Goal: Information Seeking & Learning: Learn about a topic

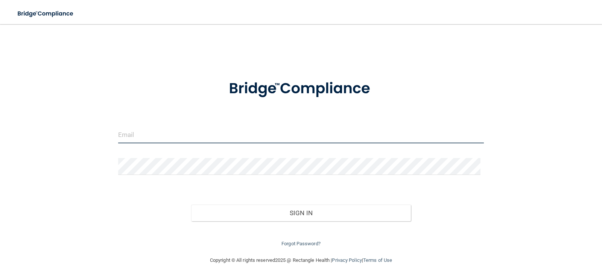
type input "[EMAIL_ADDRESS][DOMAIN_NAME]"
drag, startPoint x: 204, startPoint y: 137, endPoint x: 0, endPoint y: 131, distance: 203.9
click at [0, 131] on main "info@glassfamilydental.com Invalid email/password. You don't have permission to…" at bounding box center [301, 149] width 602 height 251
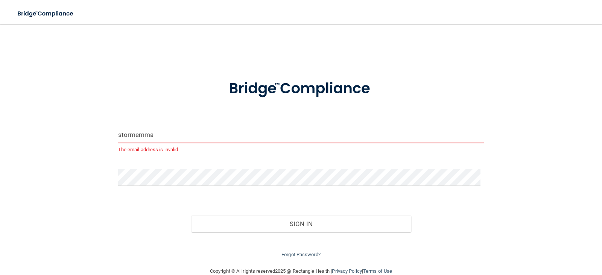
click at [191, 215] on button "Sign In" at bounding box center [301, 223] width 220 height 17
type input "[EMAIL_ADDRESS][DOMAIN_NAME]"
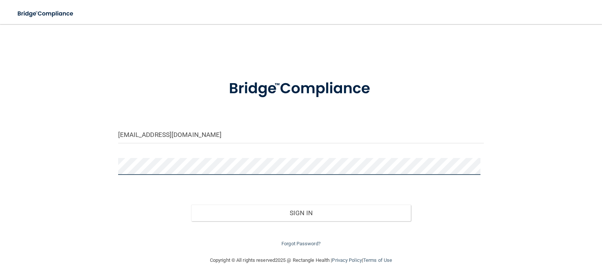
click at [71, 165] on div "stormemma98@yahoo.com Invalid email/password. You don't have permission to acce…" at bounding box center [301, 140] width 572 height 217
click at [191, 205] on button "Sign In" at bounding box center [301, 213] width 220 height 17
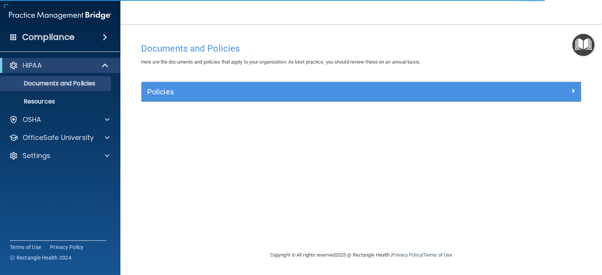
click at [103, 34] on span at bounding box center [105, 37] width 5 height 9
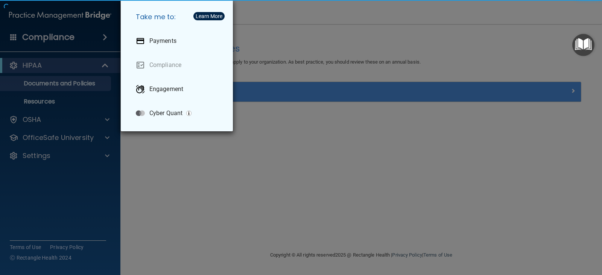
click at [11, 91] on div "Take me to: Payments Compliance Engagement Cyber Quant" at bounding box center [301, 137] width 602 height 275
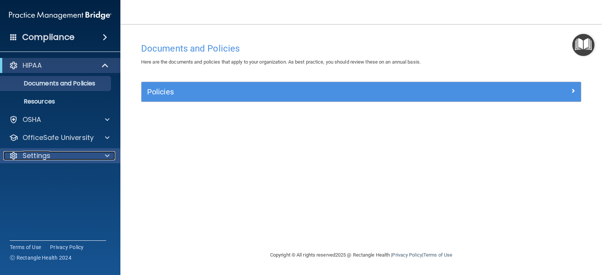
click at [108, 155] on span at bounding box center [107, 155] width 5 height 9
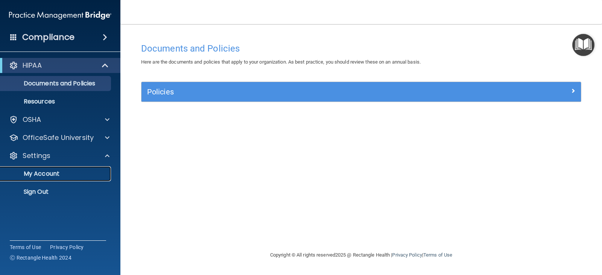
click at [63, 173] on p "My Account" at bounding box center [56, 174] width 103 height 8
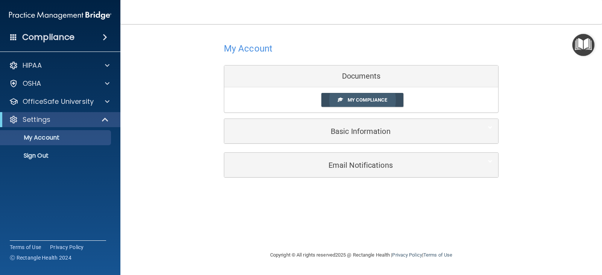
click at [365, 102] on span "My Compliance" at bounding box center [366, 100] width 39 height 6
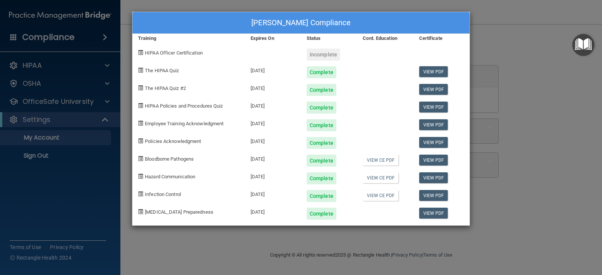
click at [317, 55] on div "Incomplete" at bounding box center [322, 55] width 33 height 12
click at [141, 53] on span at bounding box center [140, 52] width 5 height 5
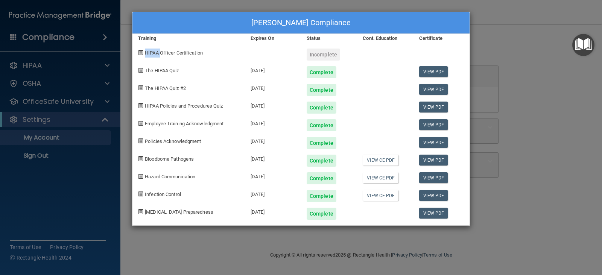
click at [141, 53] on span at bounding box center [140, 52] width 5 height 5
click at [180, 53] on span "HIPAA Officer Certification" at bounding box center [174, 53] width 58 height 6
click at [488, 103] on div "Emma Storm's Compliance Training Expires On Status Cont. Education Certificate …" at bounding box center [301, 137] width 602 height 275
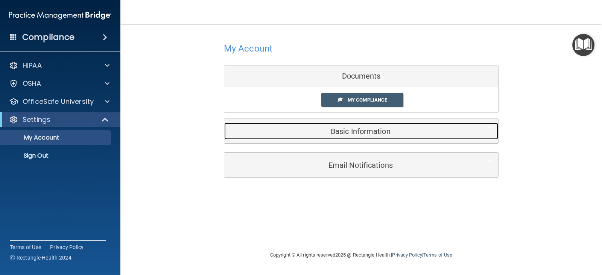
click at [355, 136] on div "Basic Information" at bounding box center [349, 131] width 251 height 17
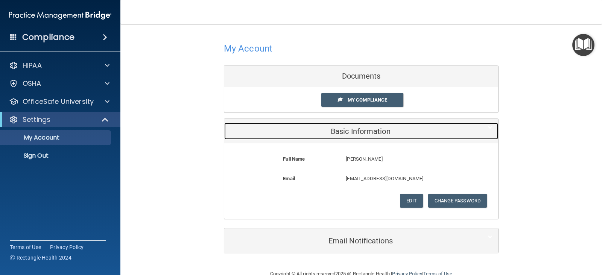
click at [355, 136] on div "Basic Information" at bounding box center [349, 131] width 251 height 17
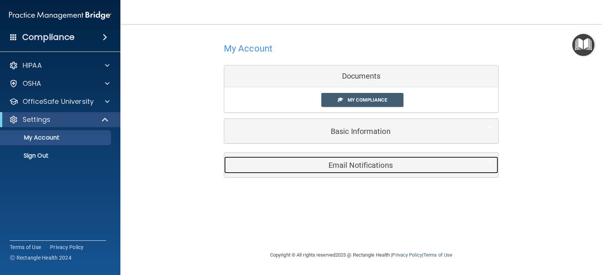
click at [339, 166] on h5 "Email Notifications" at bounding box center [350, 165] width 240 height 8
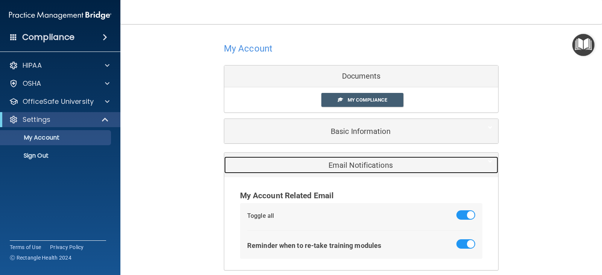
click at [339, 166] on h5 "Email Notifications" at bounding box center [350, 165] width 240 height 8
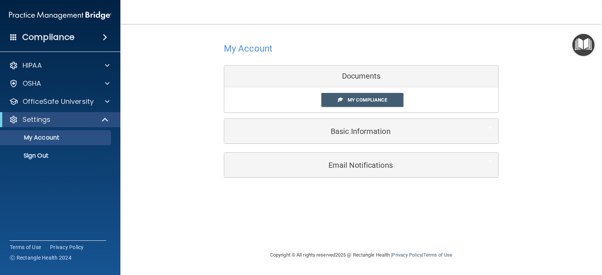
click at [104, 39] on span at bounding box center [105, 37] width 5 height 9
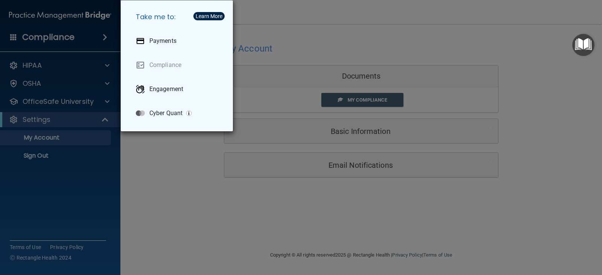
click at [104, 39] on div "Take me to: Payments Compliance Engagement Cyber Quant" at bounding box center [301, 137] width 602 height 275
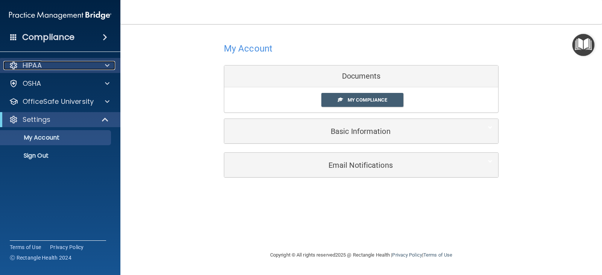
click at [107, 65] on span at bounding box center [107, 65] width 5 height 9
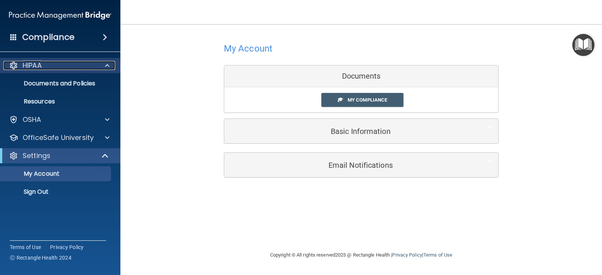
click at [107, 65] on span at bounding box center [107, 65] width 5 height 9
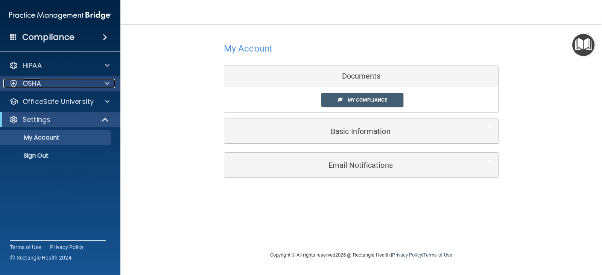
click at [110, 83] on div at bounding box center [106, 83] width 19 height 9
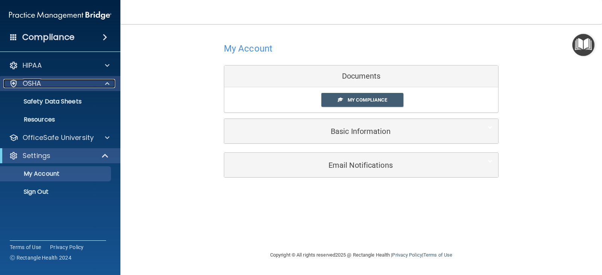
click at [110, 83] on div at bounding box center [106, 83] width 19 height 9
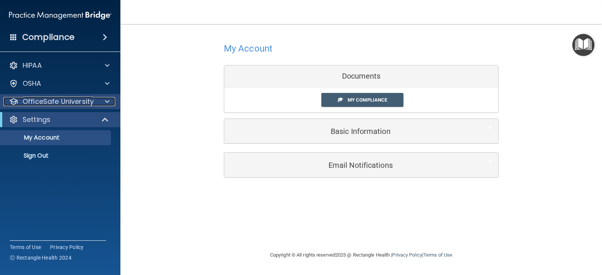
click at [107, 102] on span at bounding box center [107, 101] width 5 height 9
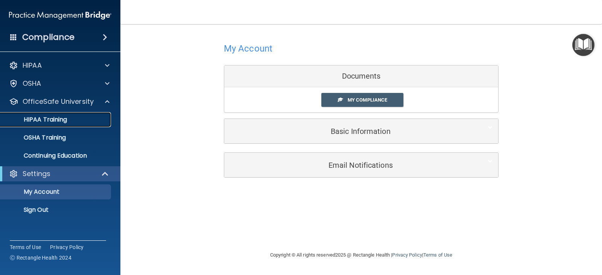
click at [74, 115] on link "HIPAA Training" at bounding box center [51, 119] width 118 height 15
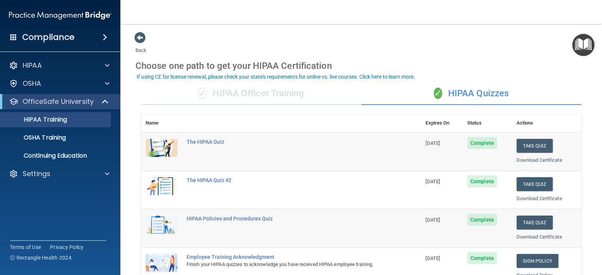
click at [234, 92] on div "✓ HIPAA Officer Training" at bounding box center [251, 93] width 220 height 23
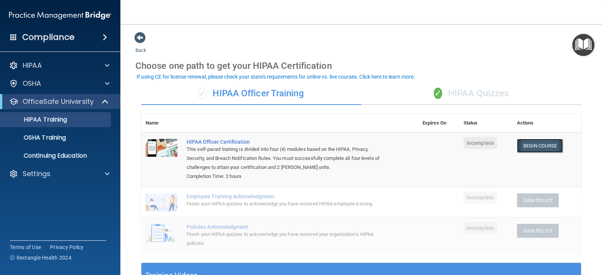
click at [537, 147] on link "Begin Course" at bounding box center [540, 146] width 46 height 14
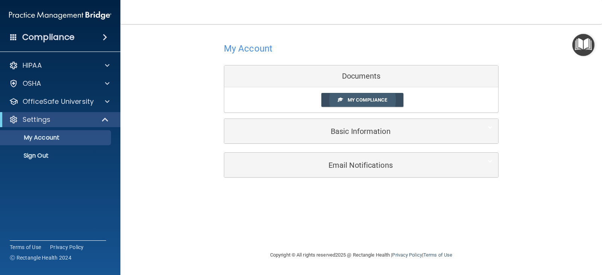
click at [364, 94] on link "My Compliance" at bounding box center [362, 100] width 82 height 14
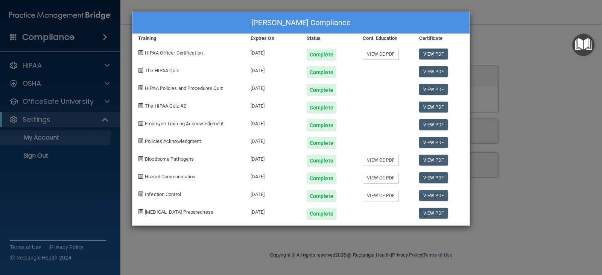
click at [487, 20] on div "[PERSON_NAME] Compliance Training Expires On Status Cont. Education Certificate…" at bounding box center [301, 137] width 602 height 275
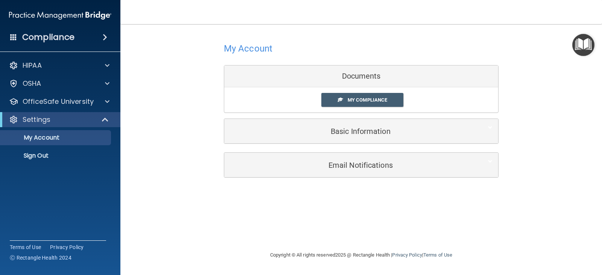
click at [583, 41] on img "Open Resource Center" at bounding box center [583, 45] width 22 height 22
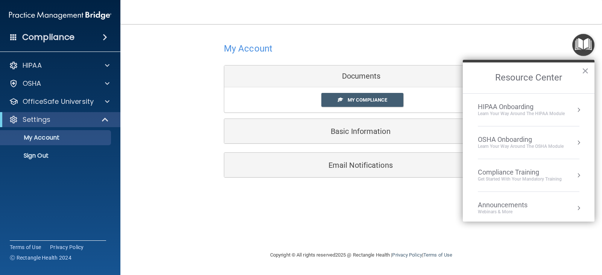
click at [570, 105] on div "HIPAA Onboarding Learn Your Way around the HIPAA module" at bounding box center [529, 110] width 102 height 14
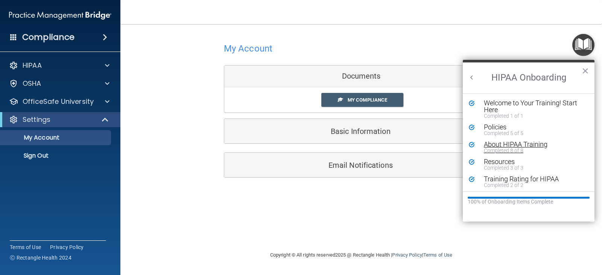
scroll to position [2, 0]
click at [474, 78] on button "Back to Resource Center Home" at bounding box center [472, 78] width 8 height 8
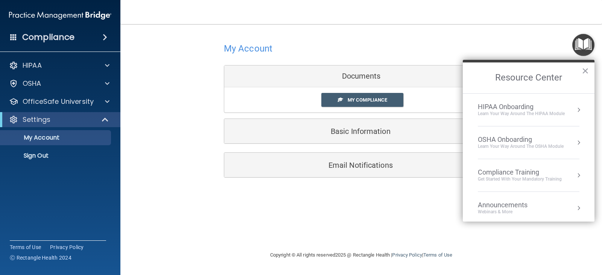
scroll to position [0, 0]
click at [509, 137] on div "OSHA Onboarding" at bounding box center [521, 139] width 86 height 8
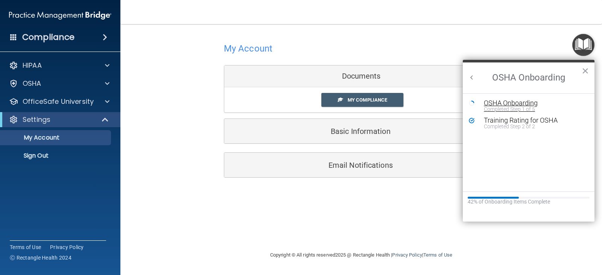
click at [510, 101] on div "OSHA Onboarding" at bounding box center [534, 103] width 101 height 7
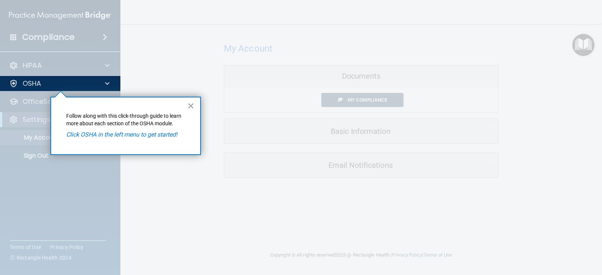
click at [190, 108] on button "×" at bounding box center [190, 106] width 7 height 12
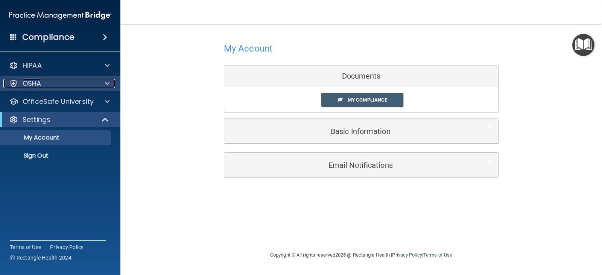
click at [105, 86] on span at bounding box center [107, 83] width 5 height 9
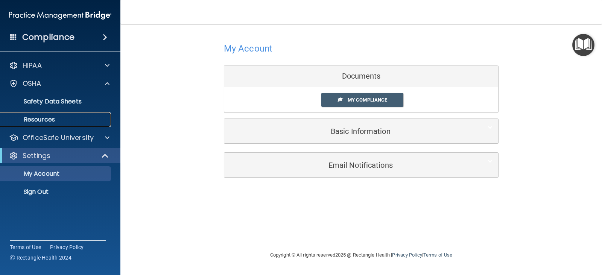
click at [85, 115] on link "Resources" at bounding box center [51, 119] width 118 height 15
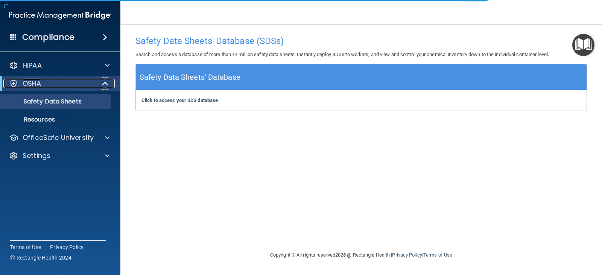
click at [97, 80] on div at bounding box center [105, 83] width 18 height 9
